Goal: Task Accomplishment & Management: Use online tool/utility

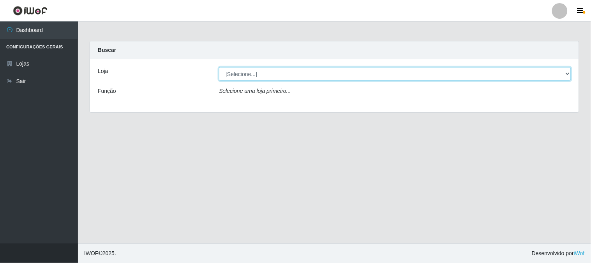
click at [568, 74] on select "[Selecione...] Casatudo BR" at bounding box center [395, 74] width 352 height 14
select select "197"
click at [219, 67] on select "[Selecione...] Casatudo BR" at bounding box center [395, 74] width 352 height 14
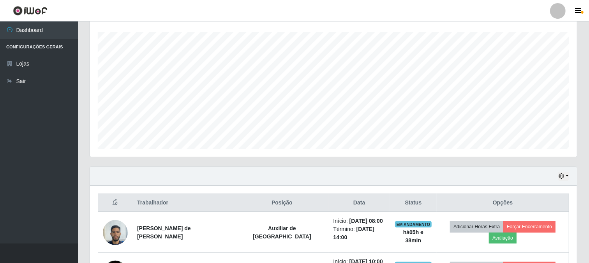
scroll to position [216, 0]
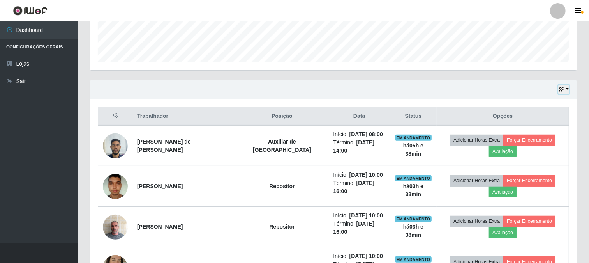
click at [568, 88] on button "button" at bounding box center [564, 89] width 11 height 9
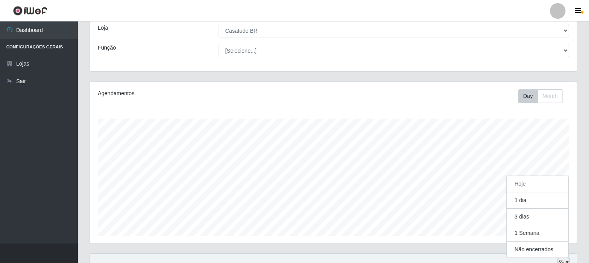
scroll to position [0, 0]
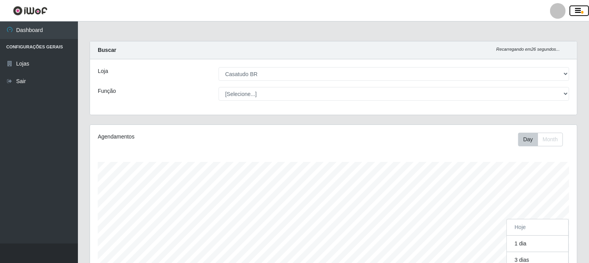
click at [582, 9] on button "button" at bounding box center [579, 10] width 19 height 11
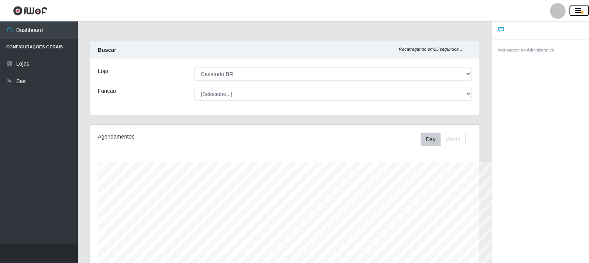
scroll to position [389677, 389449]
click at [503, 32] on icon at bounding box center [501, 29] width 5 height 5
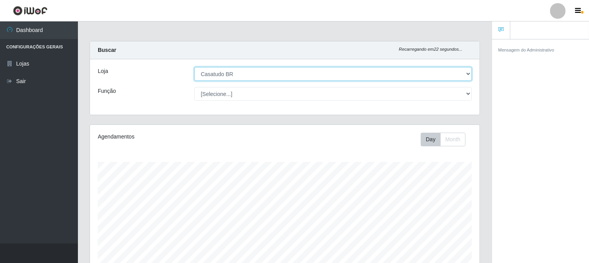
click at [271, 73] on select "[Selecione...] Casatudo BR" at bounding box center [334, 74] width 278 height 14
click at [260, 75] on select "[Selecione...] Casatudo BR" at bounding box center [334, 74] width 278 height 14
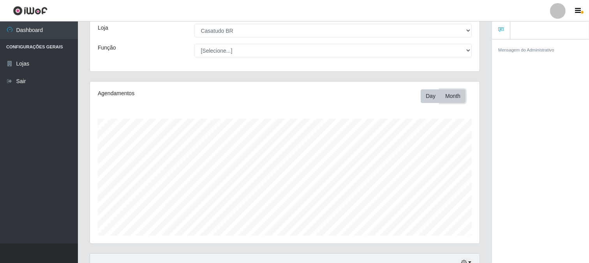
click at [451, 94] on button "Month" at bounding box center [453, 96] width 25 height 14
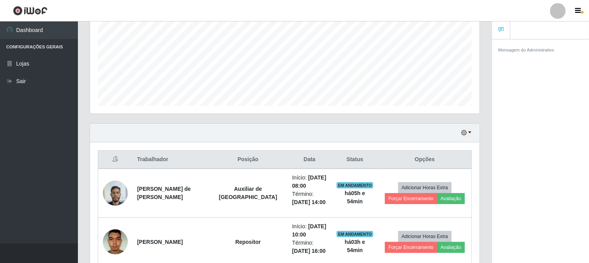
scroll to position [260, 0]
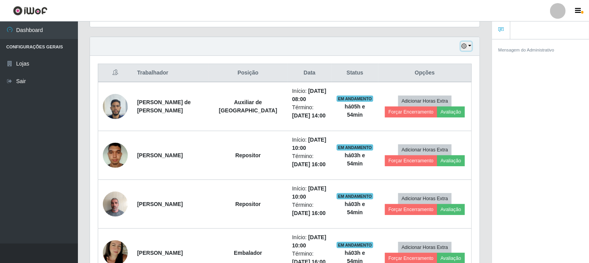
click at [465, 48] on icon "button" at bounding box center [464, 45] width 5 height 5
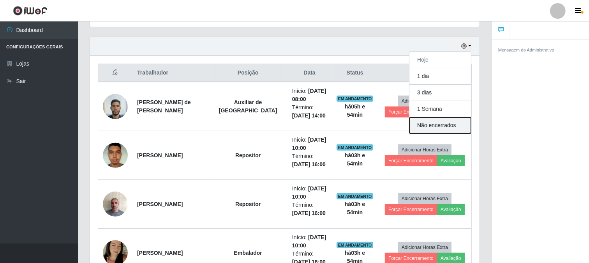
click at [439, 122] on button "Não encerrados" at bounding box center [441, 125] width 62 height 16
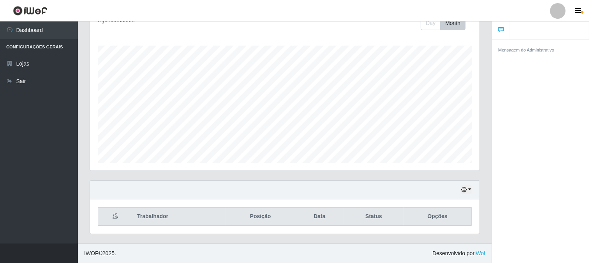
scroll to position [116, 0]
click at [462, 186] on button "button" at bounding box center [466, 190] width 11 height 9
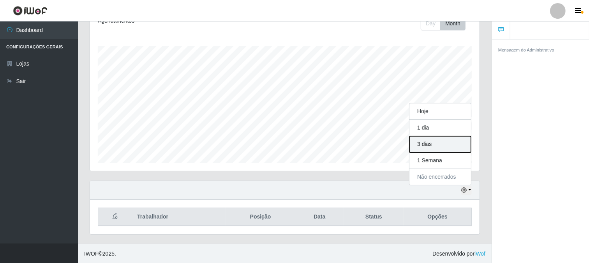
click at [444, 149] on button "3 dias" at bounding box center [441, 144] width 62 height 16
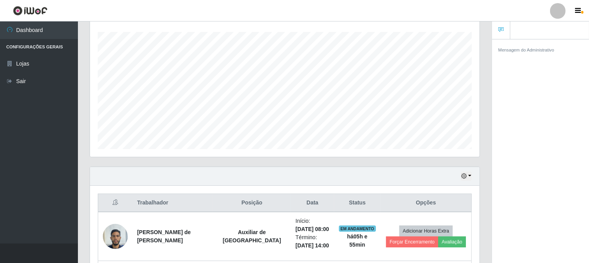
scroll to position [0, 0]
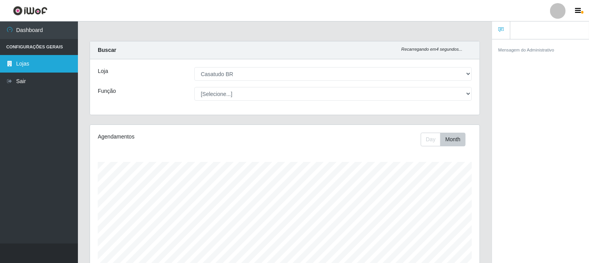
click at [31, 61] on link "Lojas" at bounding box center [39, 64] width 78 height 18
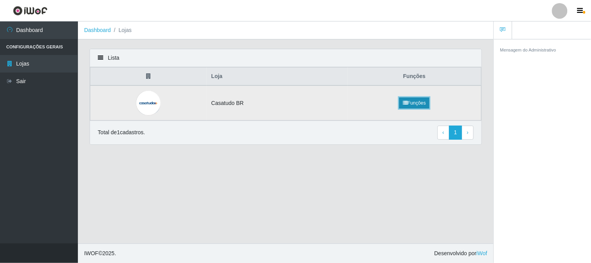
click at [415, 103] on link "Funções" at bounding box center [415, 102] width 30 height 11
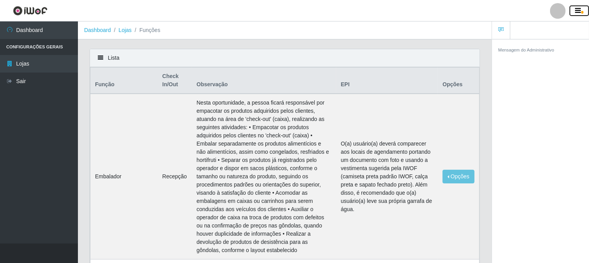
click at [582, 13] on span "button" at bounding box center [583, 12] width 2 height 3
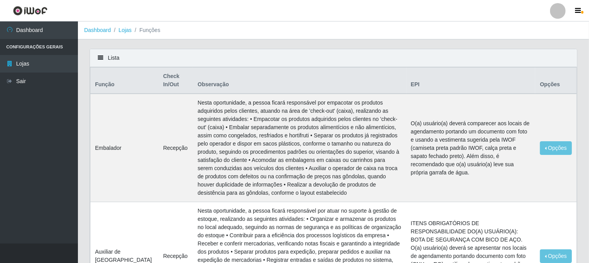
drag, startPoint x: 149, startPoint y: 28, endPoint x: 120, endPoint y: 28, distance: 28.8
click at [148, 28] on li "Funções" at bounding box center [146, 30] width 29 height 8
click at [124, 28] on link "Lojas" at bounding box center [125, 30] width 13 height 6
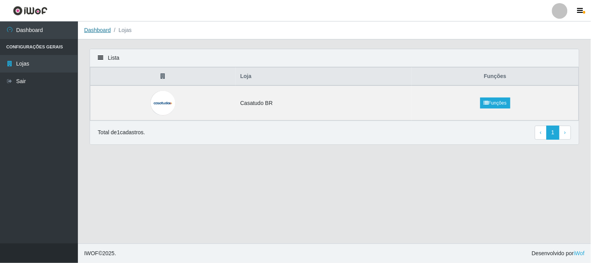
click at [95, 30] on link "Dashboard" at bounding box center [97, 30] width 27 height 6
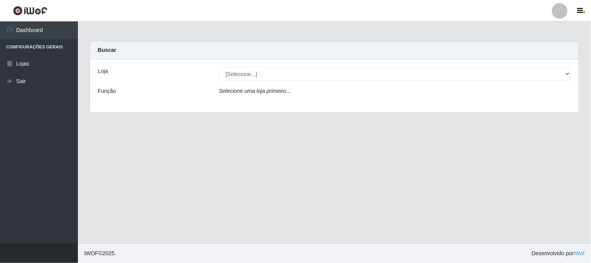
click at [295, 81] on div "Loja [Selecione...] Casatudo BR Função Selecione uma loja primeiro..." at bounding box center [334, 85] width 489 height 53
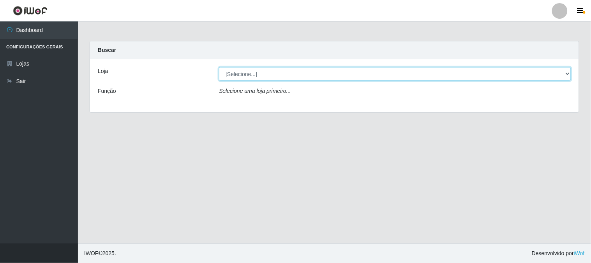
click at [292, 76] on select "[Selecione...] Casatudo BR" at bounding box center [395, 74] width 352 height 14
select select "197"
click at [219, 67] on select "[Selecione...] Casatudo BR" at bounding box center [395, 74] width 352 height 14
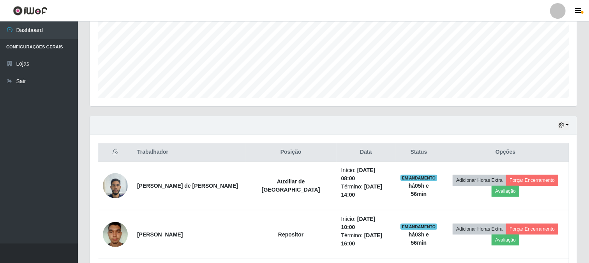
scroll to position [224, 0]
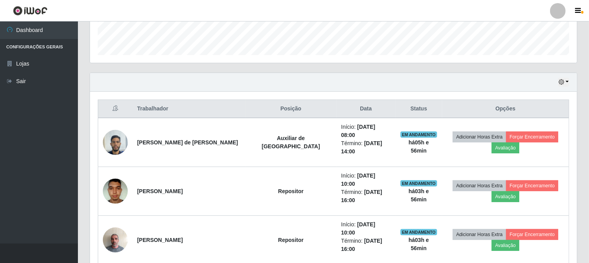
click at [261, 106] on th "Posição" at bounding box center [291, 109] width 91 height 18
click at [289, 106] on th "Posição" at bounding box center [291, 109] width 91 height 18
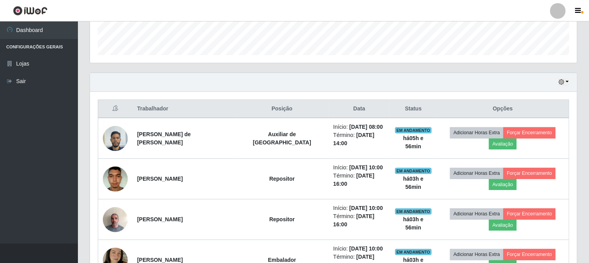
click at [117, 106] on icon at bounding box center [115, 107] width 5 height 5
click at [562, 83] on icon "button" at bounding box center [561, 81] width 5 height 5
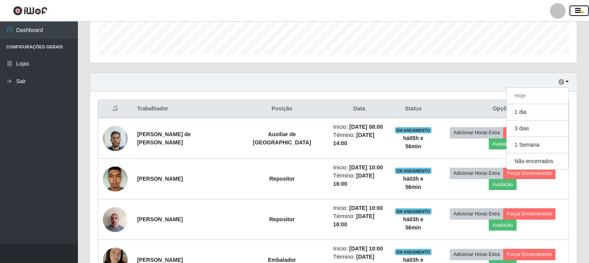
click at [575, 5] on button "button" at bounding box center [579, 10] width 19 height 11
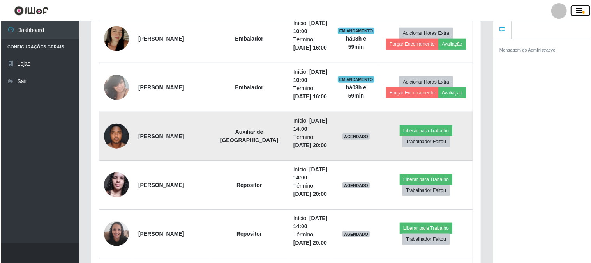
scroll to position [517, 0]
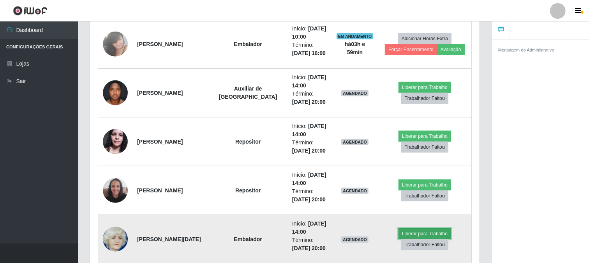
click at [399, 239] on button "Liberar para Trabalho" at bounding box center [425, 233] width 53 height 11
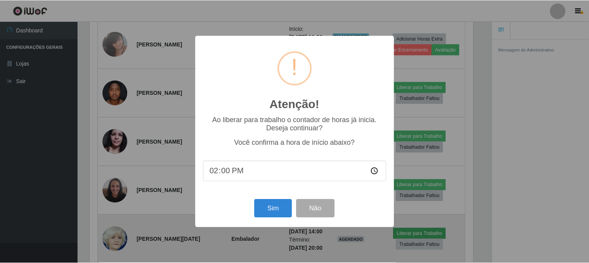
scroll to position [161, 385]
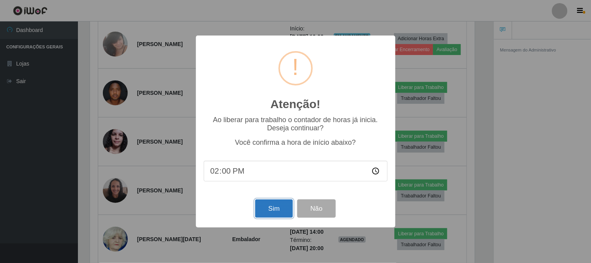
click at [274, 213] on button "Sim" at bounding box center [274, 208] width 38 height 18
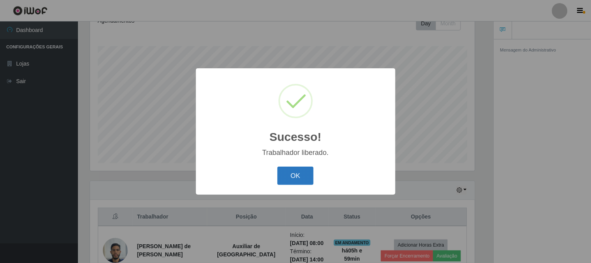
click at [297, 170] on button "OK" at bounding box center [296, 175] width 36 height 18
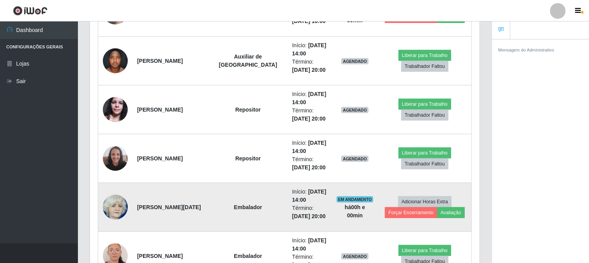
scroll to position [593, 0]
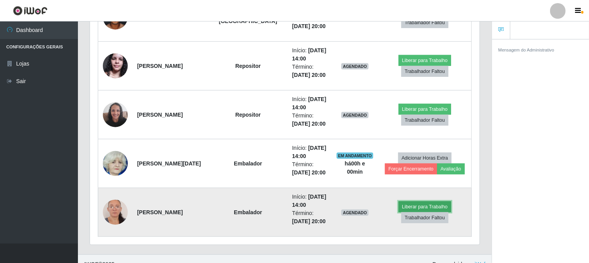
click at [399, 212] on button "Liberar para Trabalho" at bounding box center [425, 206] width 53 height 11
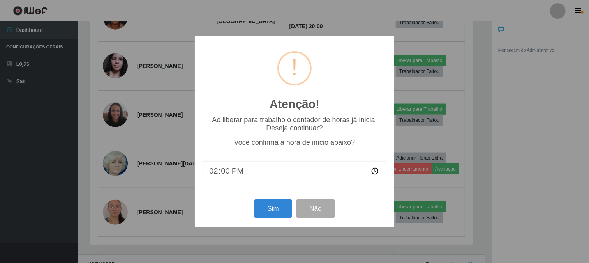
scroll to position [161, 385]
click at [275, 209] on button "Sim" at bounding box center [274, 208] width 38 height 18
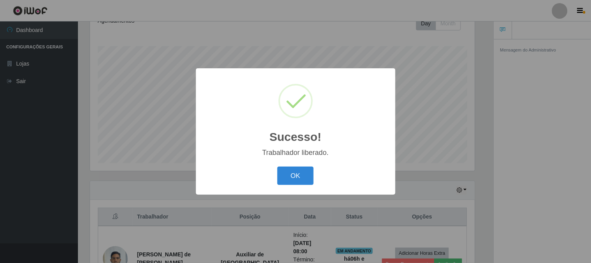
click at [278, 166] on button "OK" at bounding box center [296, 175] width 36 height 18
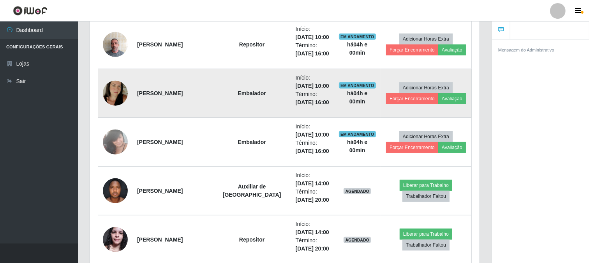
scroll to position [462, 0]
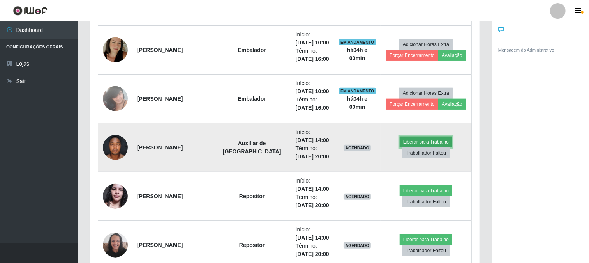
click at [423, 145] on button "Liberar para Trabalho" at bounding box center [426, 141] width 53 height 11
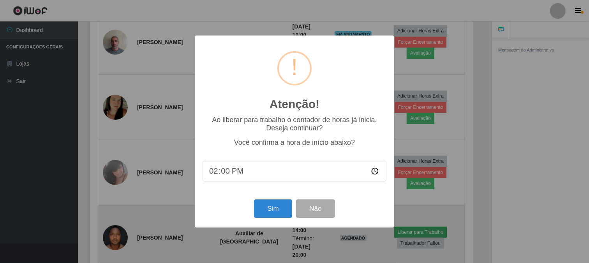
scroll to position [161, 385]
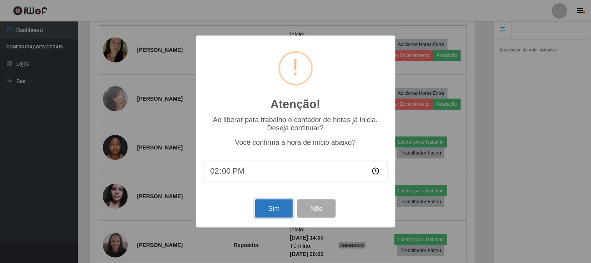
click at [266, 209] on button "Sim" at bounding box center [274, 208] width 38 height 18
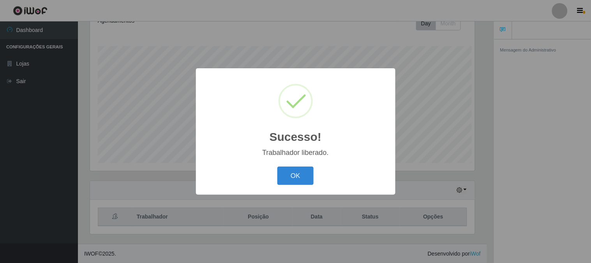
scroll to position [0, 0]
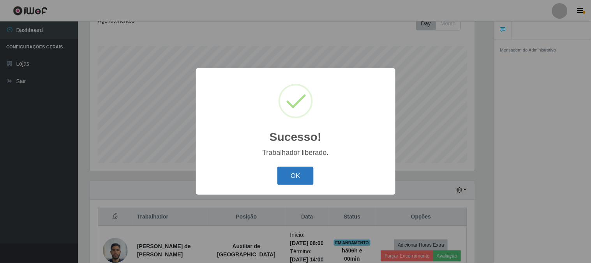
click at [286, 172] on button "OK" at bounding box center [296, 175] width 36 height 18
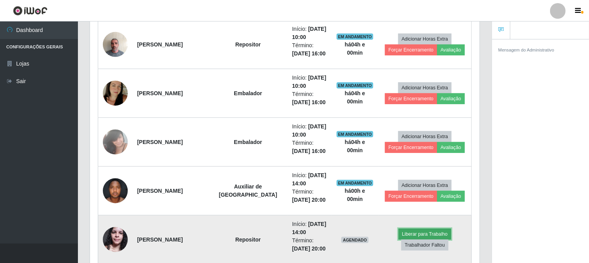
click at [399, 235] on button "Liberar para Trabalho" at bounding box center [425, 233] width 53 height 11
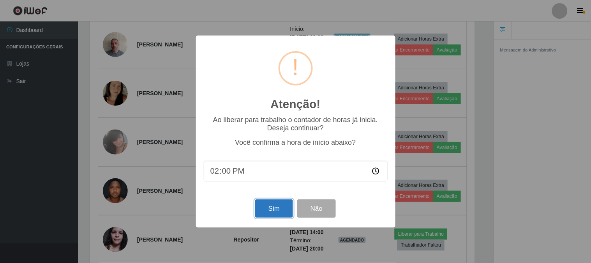
click at [274, 205] on button "Sim" at bounding box center [274, 208] width 38 height 18
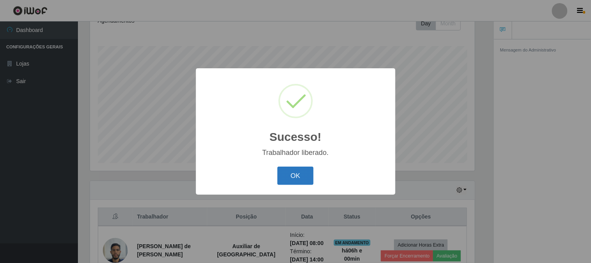
click at [305, 182] on button "OK" at bounding box center [296, 175] width 36 height 18
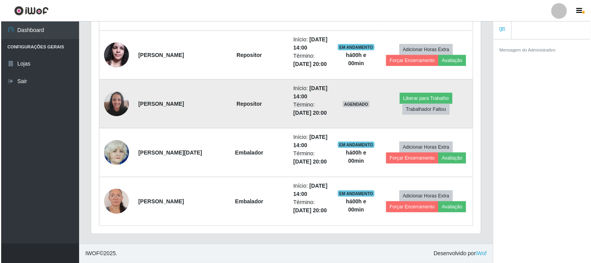
scroll to position [560, 0]
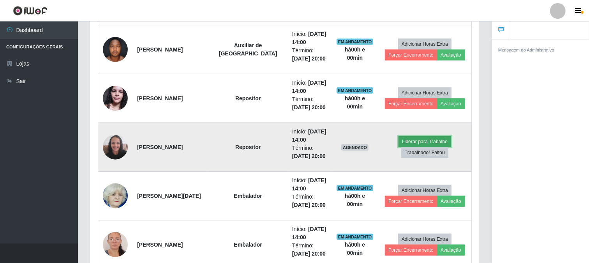
click at [399, 147] on button "Liberar para Trabalho" at bounding box center [425, 141] width 53 height 11
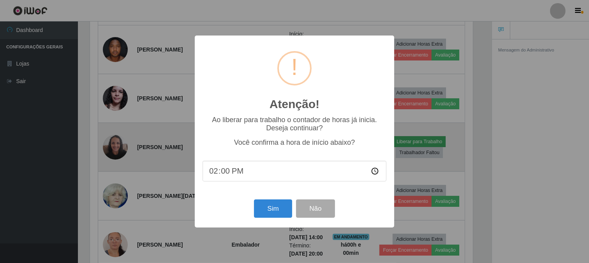
scroll to position [161, 385]
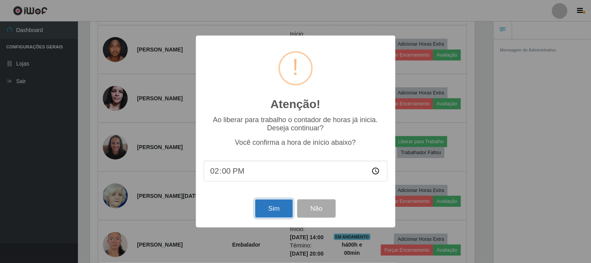
click at [276, 208] on button "Sim" at bounding box center [274, 208] width 38 height 18
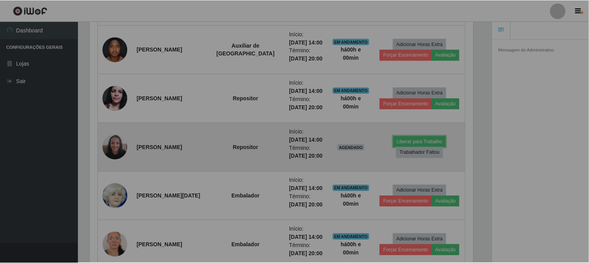
scroll to position [161, 390]
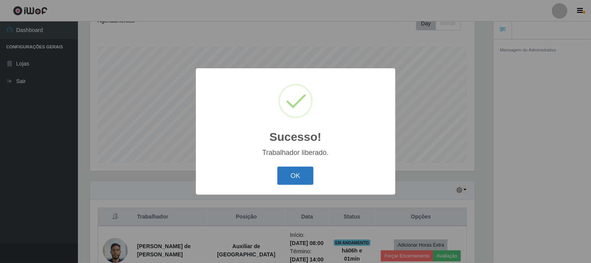
click at [294, 177] on button "OK" at bounding box center [296, 175] width 36 height 18
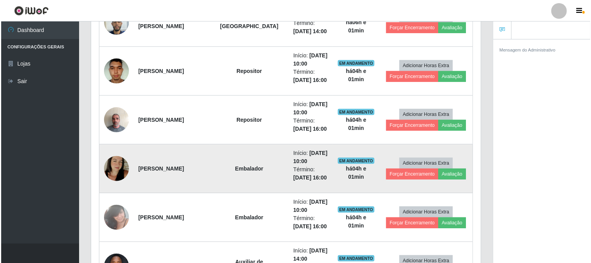
scroll to position [301, 0]
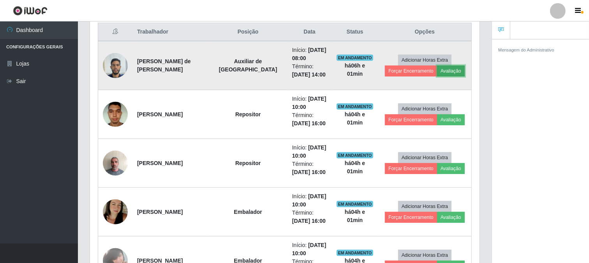
click at [451, 69] on button "Avaliação" at bounding box center [451, 70] width 28 height 11
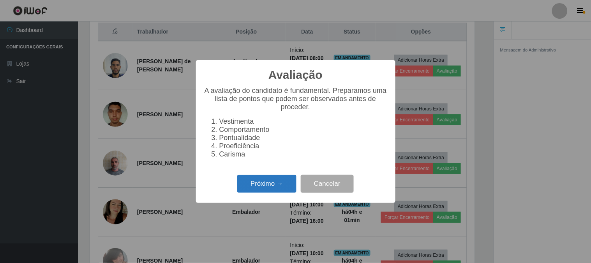
click at [278, 189] on button "Próximo →" at bounding box center [266, 184] width 59 height 18
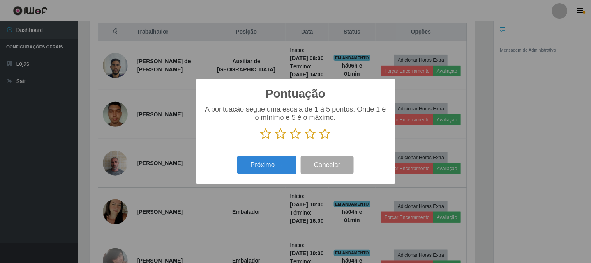
click at [328, 134] on icon at bounding box center [325, 134] width 11 height 12
click at [320, 140] on input "radio" at bounding box center [320, 140] width 0 height 0
click at [235, 177] on div "Pontuação × A pontuação segue uma escala de 1 à 5 pontos. Onde 1 é o mínimo e 5…" at bounding box center [296, 131] width 200 height 105
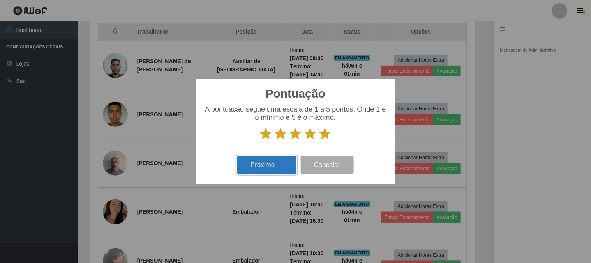
click at [260, 168] on button "Próximo →" at bounding box center [266, 165] width 59 height 18
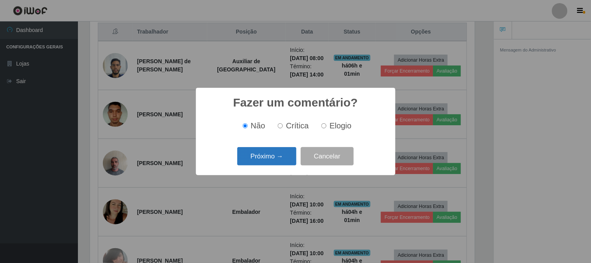
click at [265, 160] on button "Próximo →" at bounding box center [266, 156] width 59 height 18
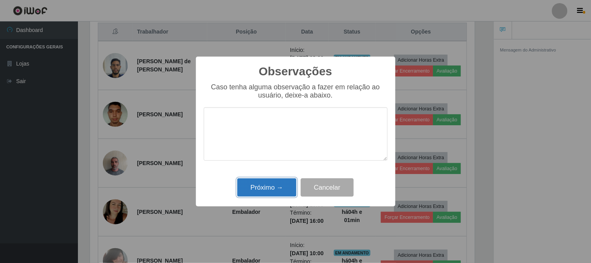
click at [274, 182] on button "Próximo →" at bounding box center [266, 187] width 59 height 18
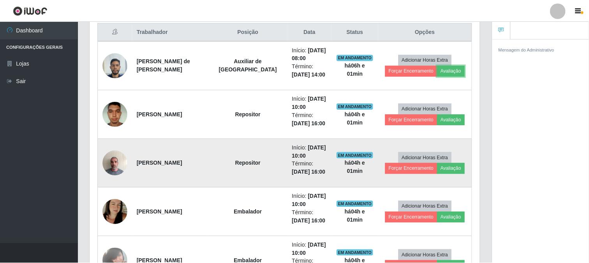
scroll to position [161, 390]
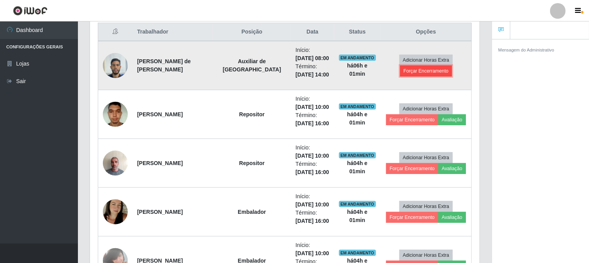
click at [426, 72] on button "Forçar Encerramento" at bounding box center [426, 70] width 52 height 11
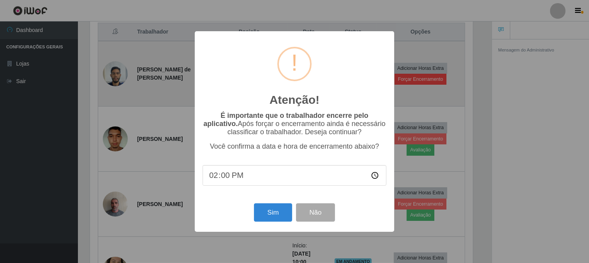
scroll to position [161, 385]
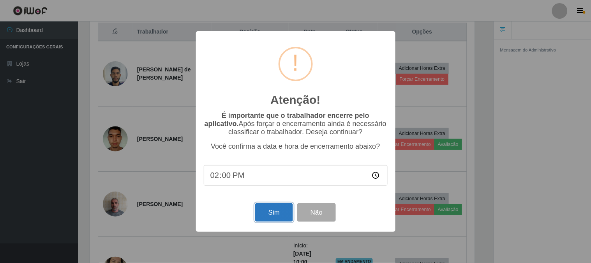
click at [270, 214] on button "Sim" at bounding box center [274, 212] width 38 height 18
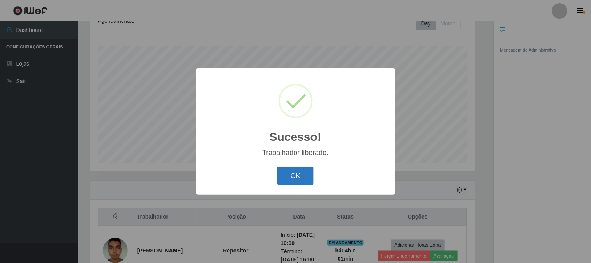
click at [288, 177] on button "OK" at bounding box center [296, 175] width 36 height 18
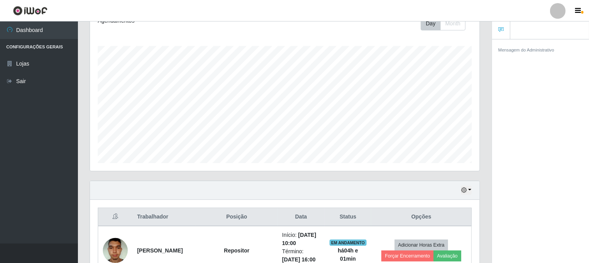
scroll to position [246, 0]
